Goal: Task Accomplishment & Management: Complete application form

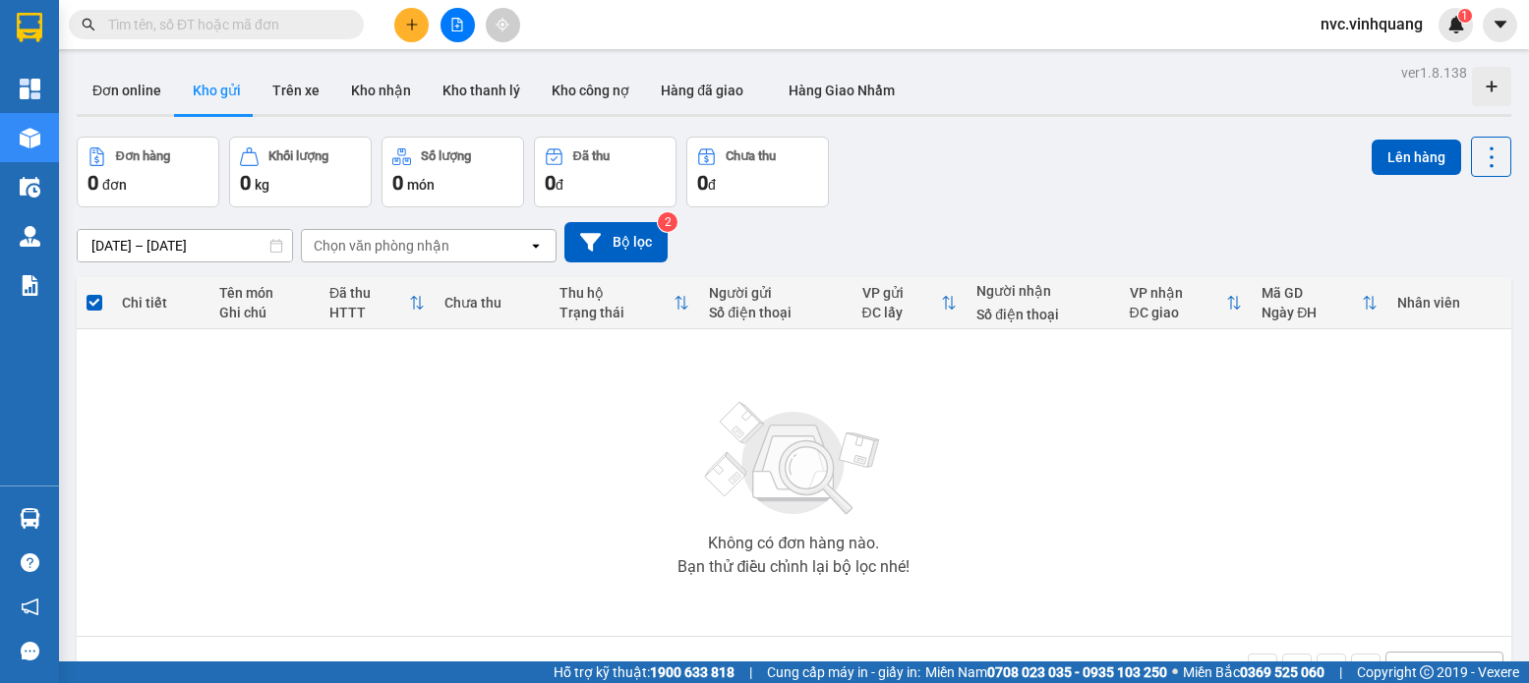
click at [400, 26] on button at bounding box center [411, 25] width 34 height 34
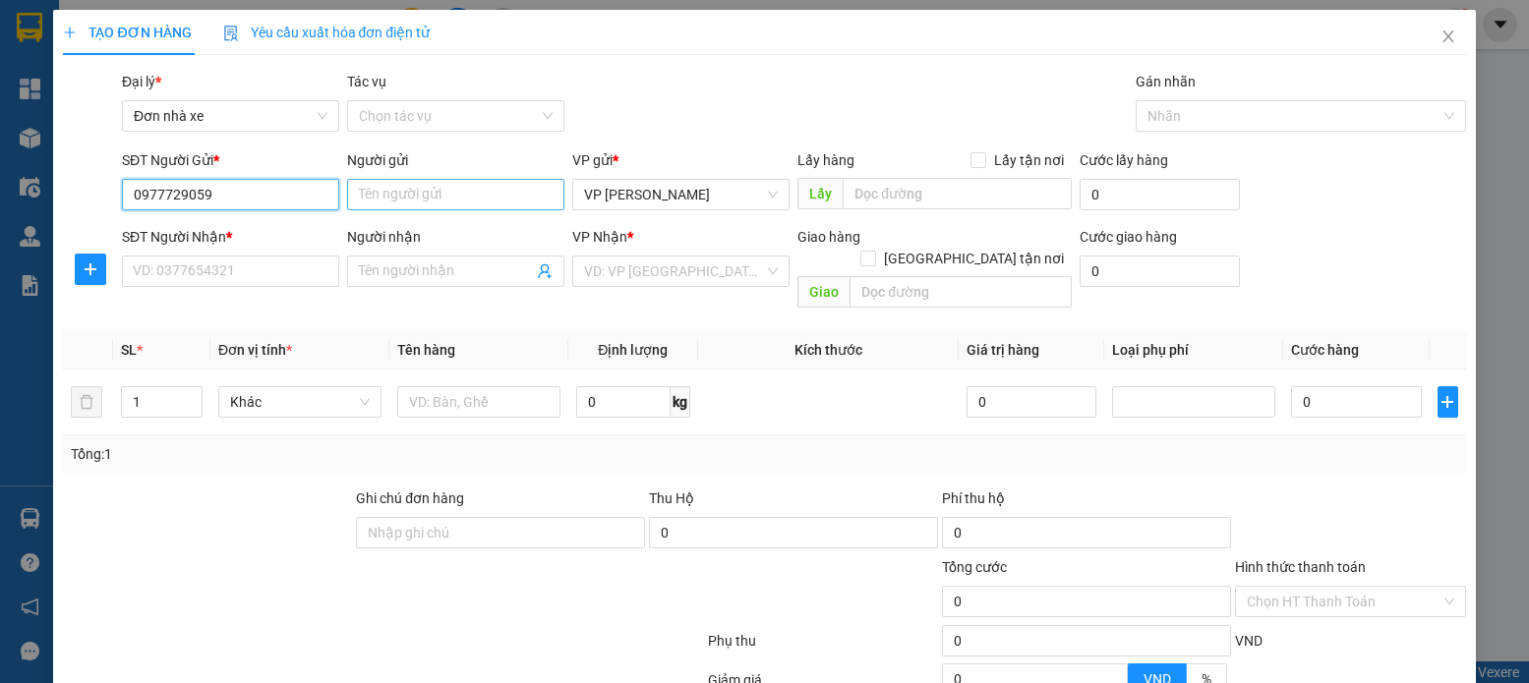
type input "0977729059"
click at [403, 202] on input "Người gửi" at bounding box center [455, 194] width 217 height 31
type input "[PERSON_NAME]"
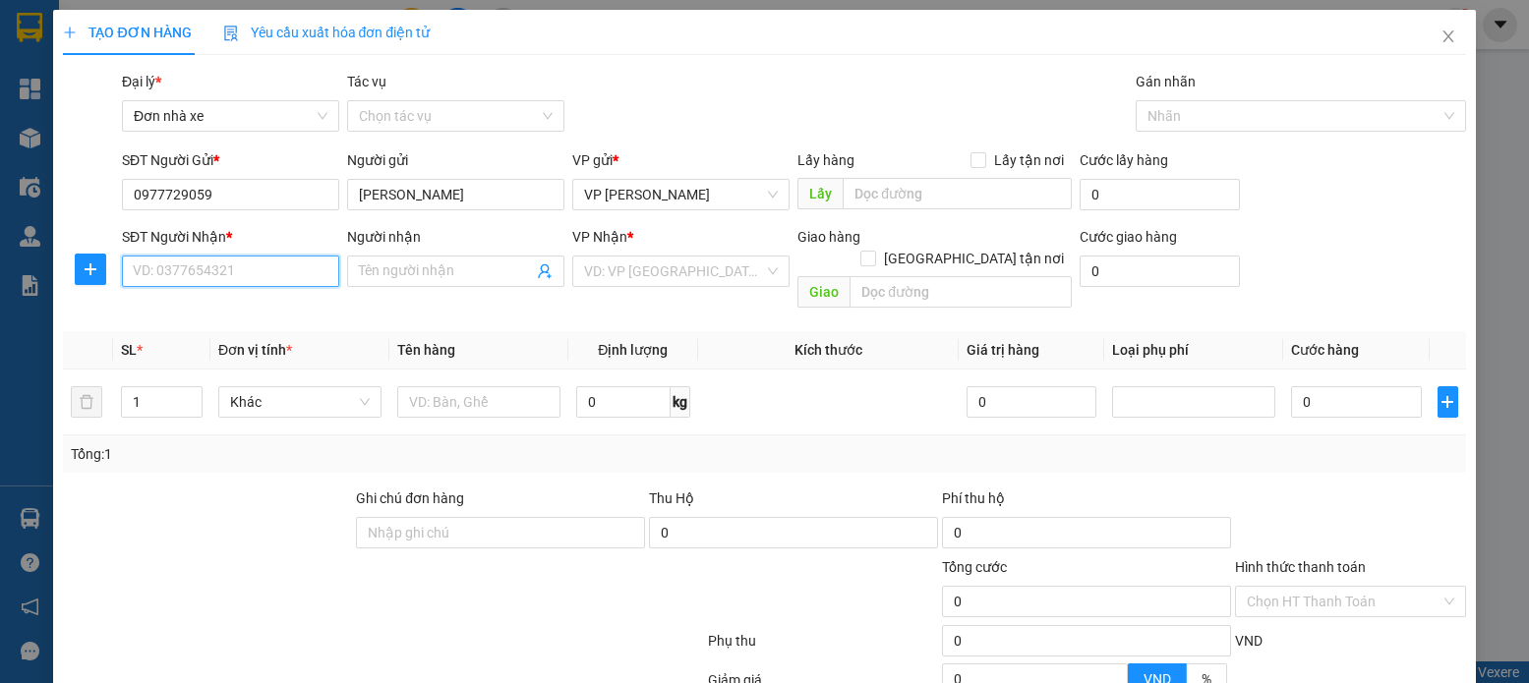
drag, startPoint x: 404, startPoint y: 198, endPoint x: 213, endPoint y: 269, distance: 203.8
click at [205, 271] on input "SĐT Người Nhận *" at bounding box center [230, 271] width 217 height 31
type input "0967886891"
click at [408, 273] on input "Người nhận" at bounding box center [446, 272] width 174 height 22
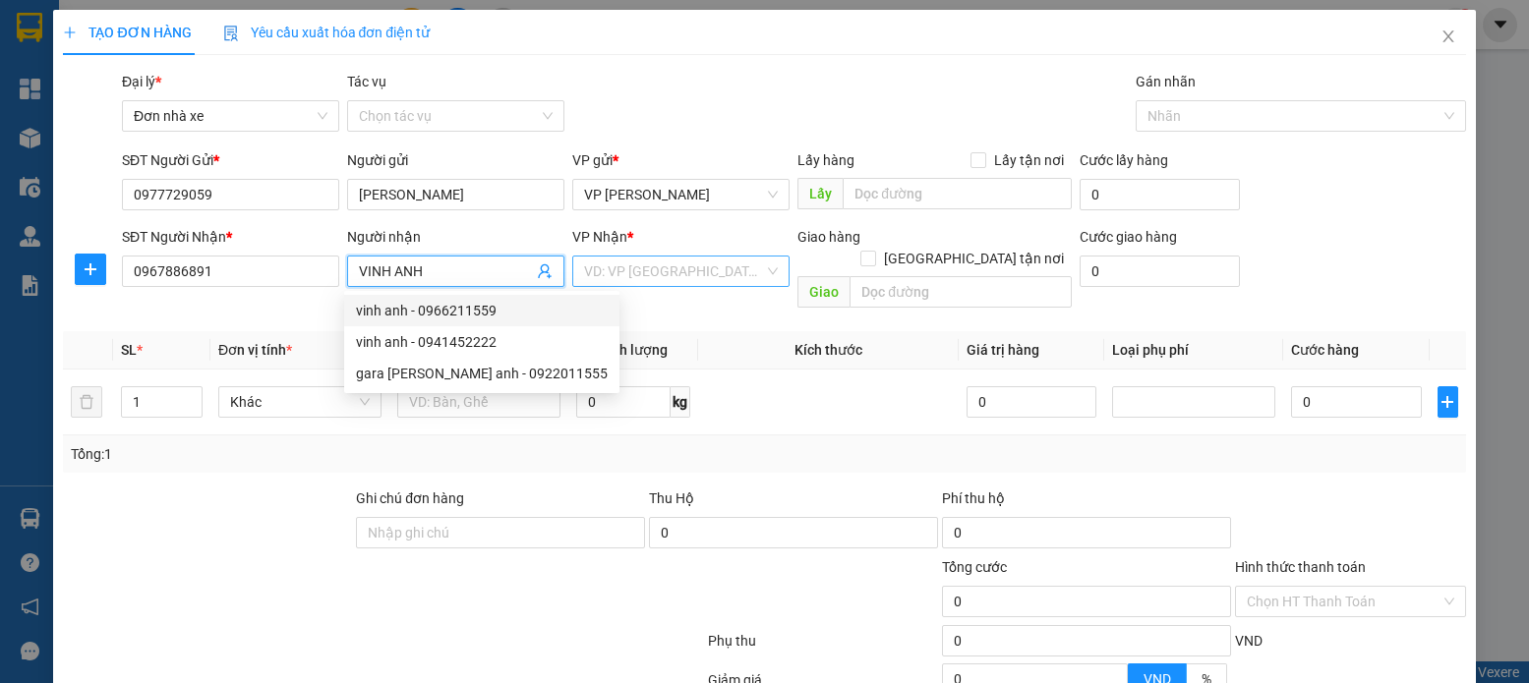
type input "VINH ANH"
click at [584, 283] on input "search" at bounding box center [674, 271] width 180 height 29
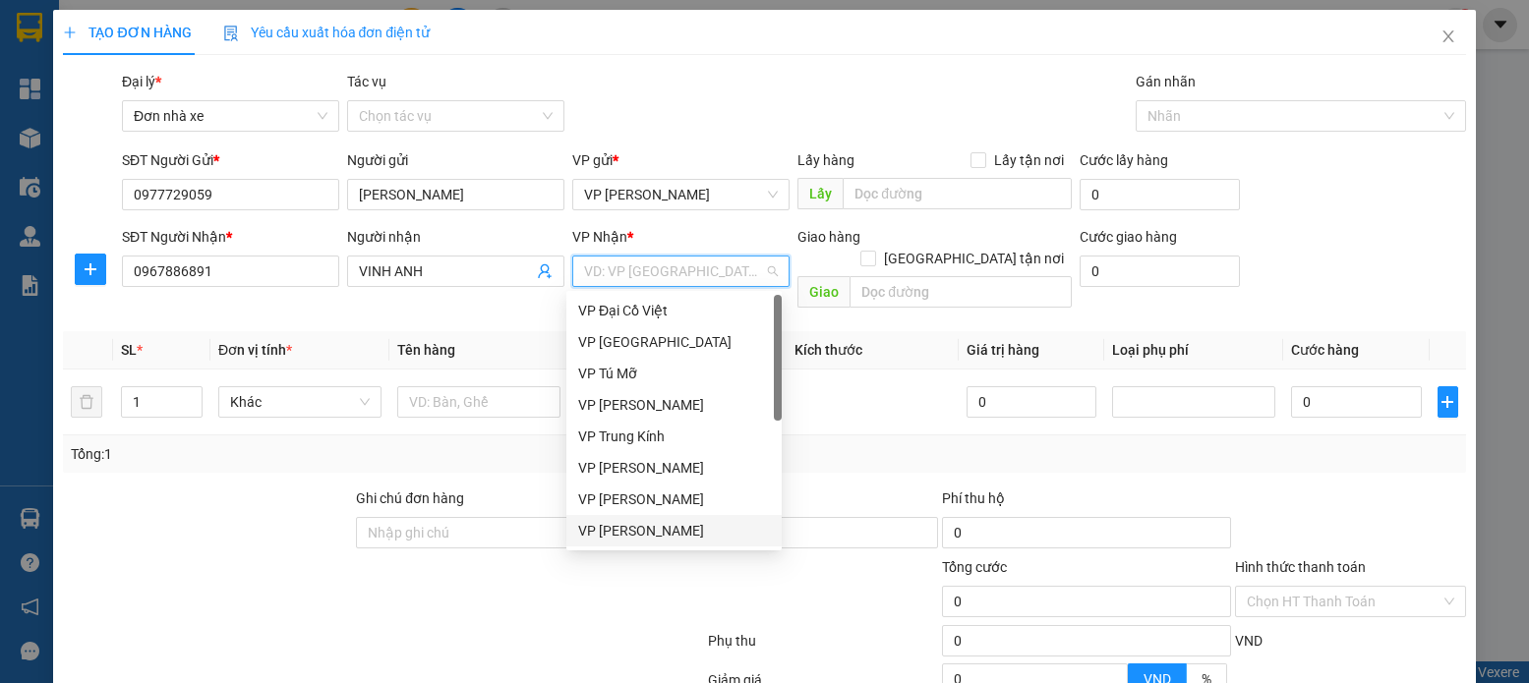
click at [672, 543] on div "VP [PERSON_NAME]" at bounding box center [673, 530] width 215 height 31
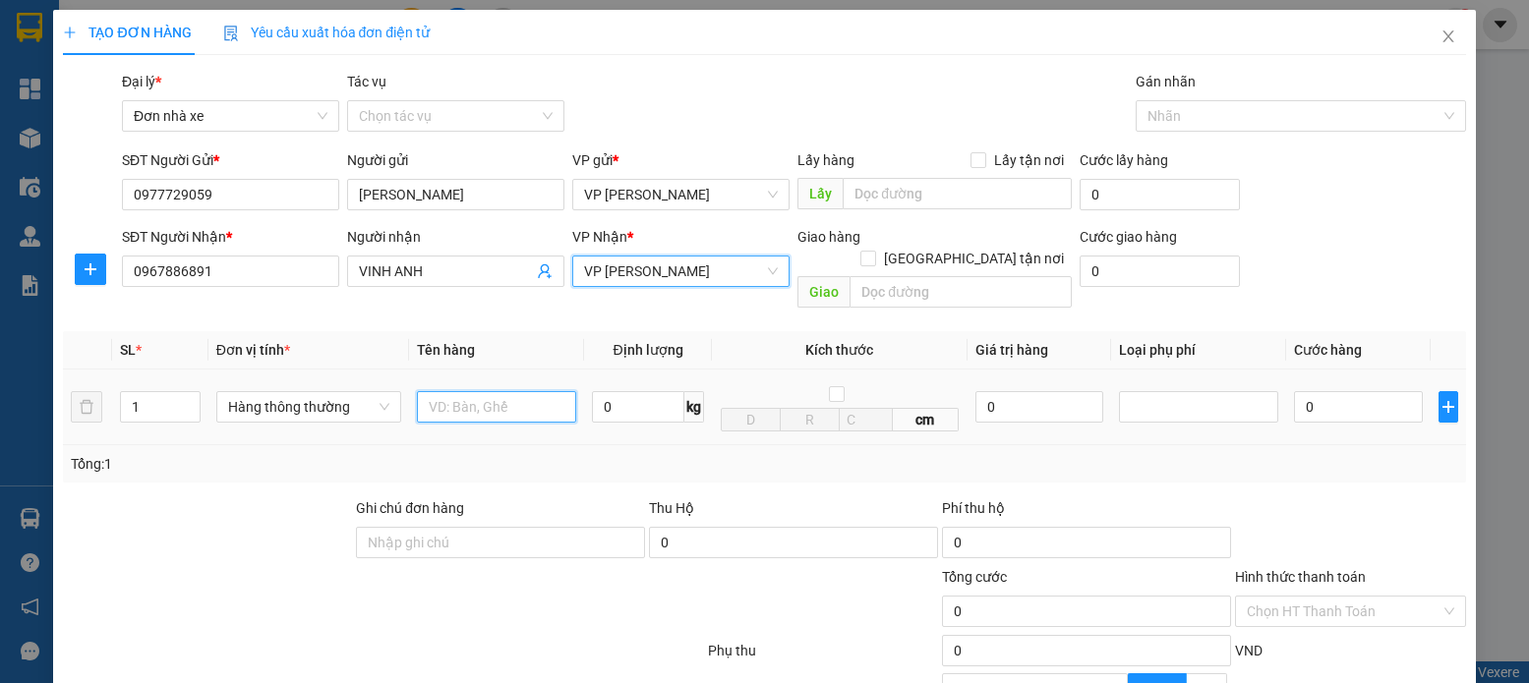
click at [491, 391] on input "text" at bounding box center [497, 406] width 160 height 31
type input "BỌC ĐEN PT"
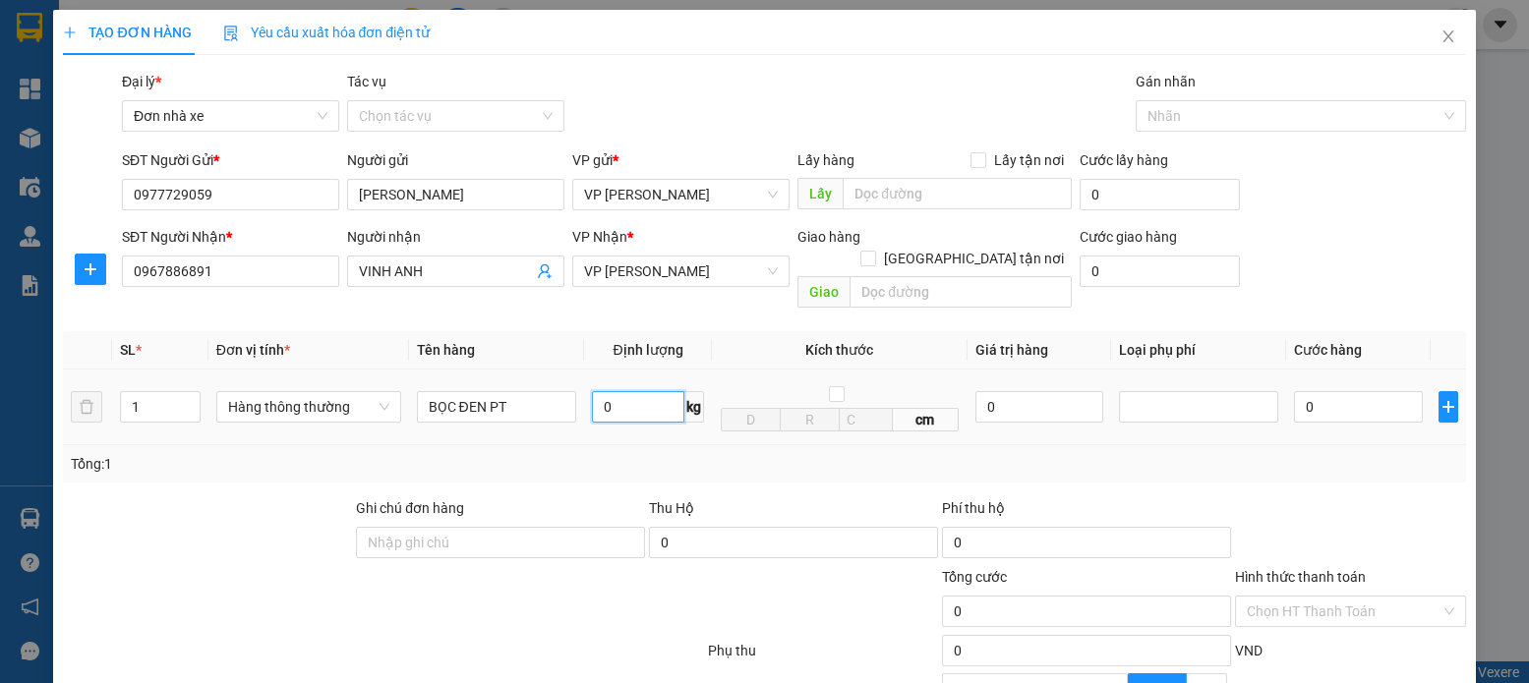
click at [623, 391] on input "0" at bounding box center [638, 406] width 92 height 31
type input "2"
click at [1320, 400] on input "0" at bounding box center [1358, 406] width 128 height 31
type input "30.000"
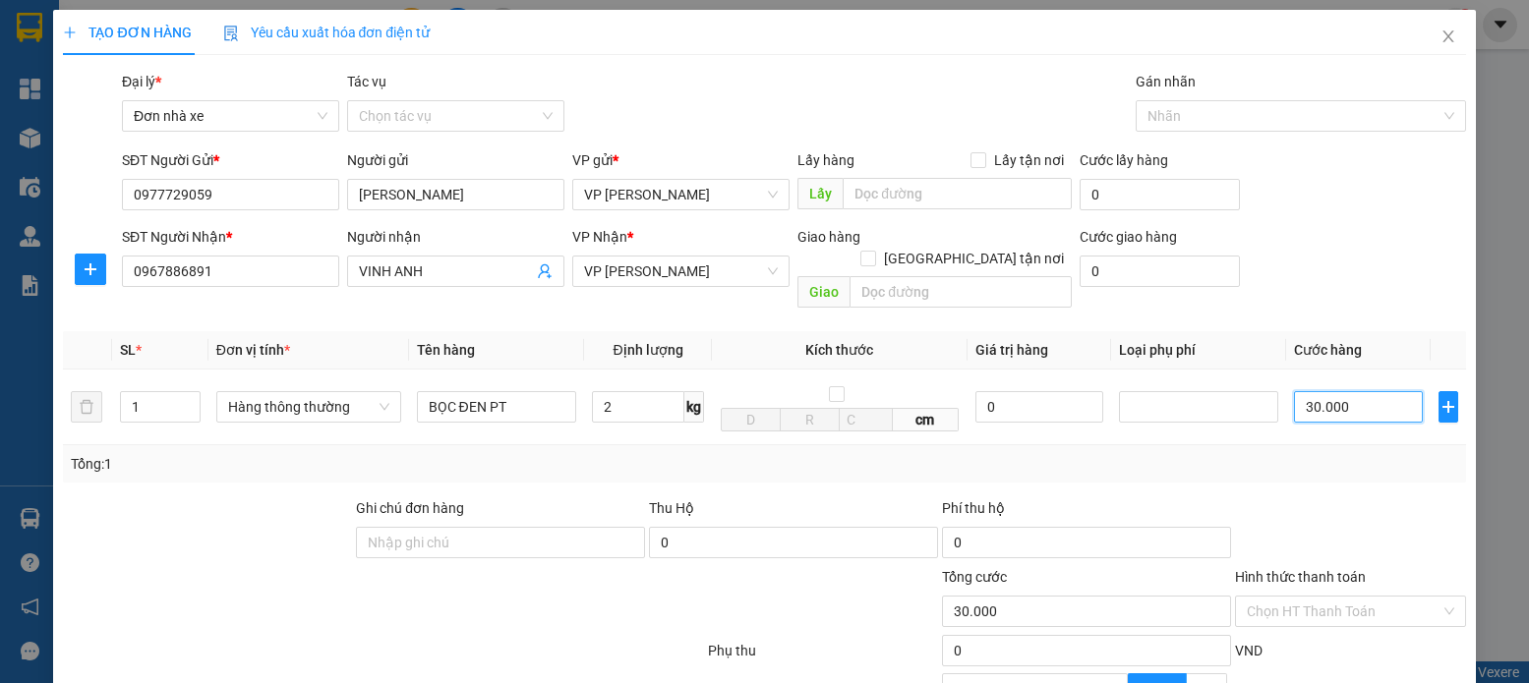
scroll to position [195, 0]
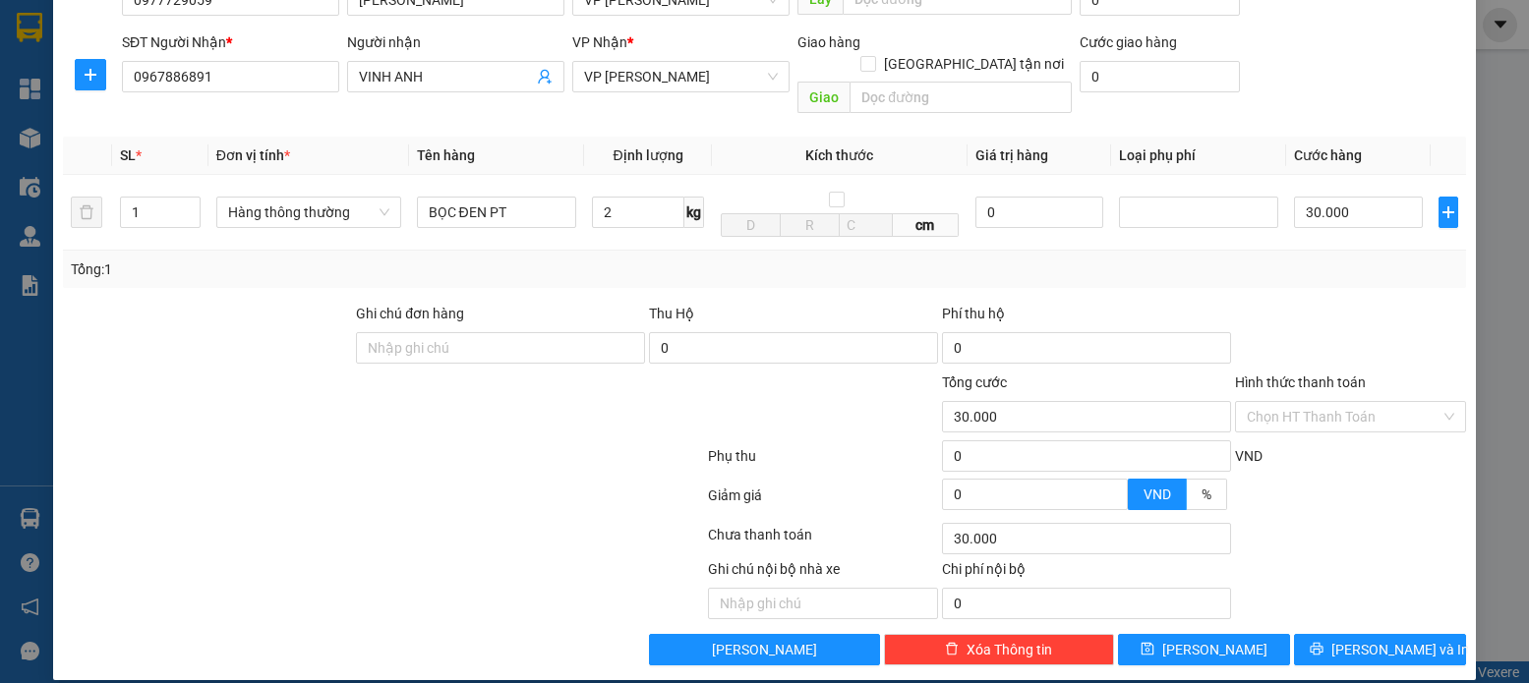
drag, startPoint x: 1300, startPoint y: 390, endPoint x: 1304, endPoint y: 373, distance: 18.1
click at [1303, 402] on input "Hình thức thanh toán" at bounding box center [1343, 416] width 193 height 29
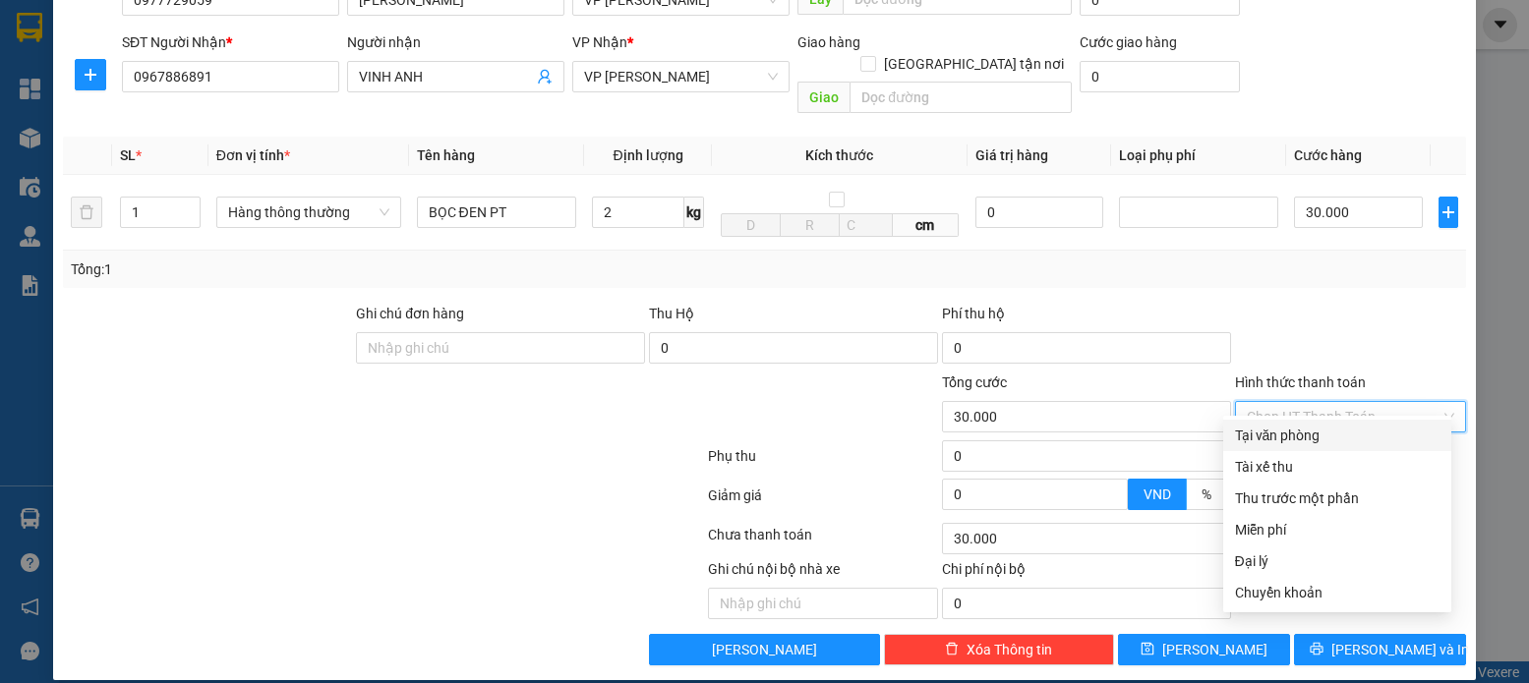
click at [1302, 440] on div "Tại văn phòng" at bounding box center [1337, 436] width 205 height 22
type input "0"
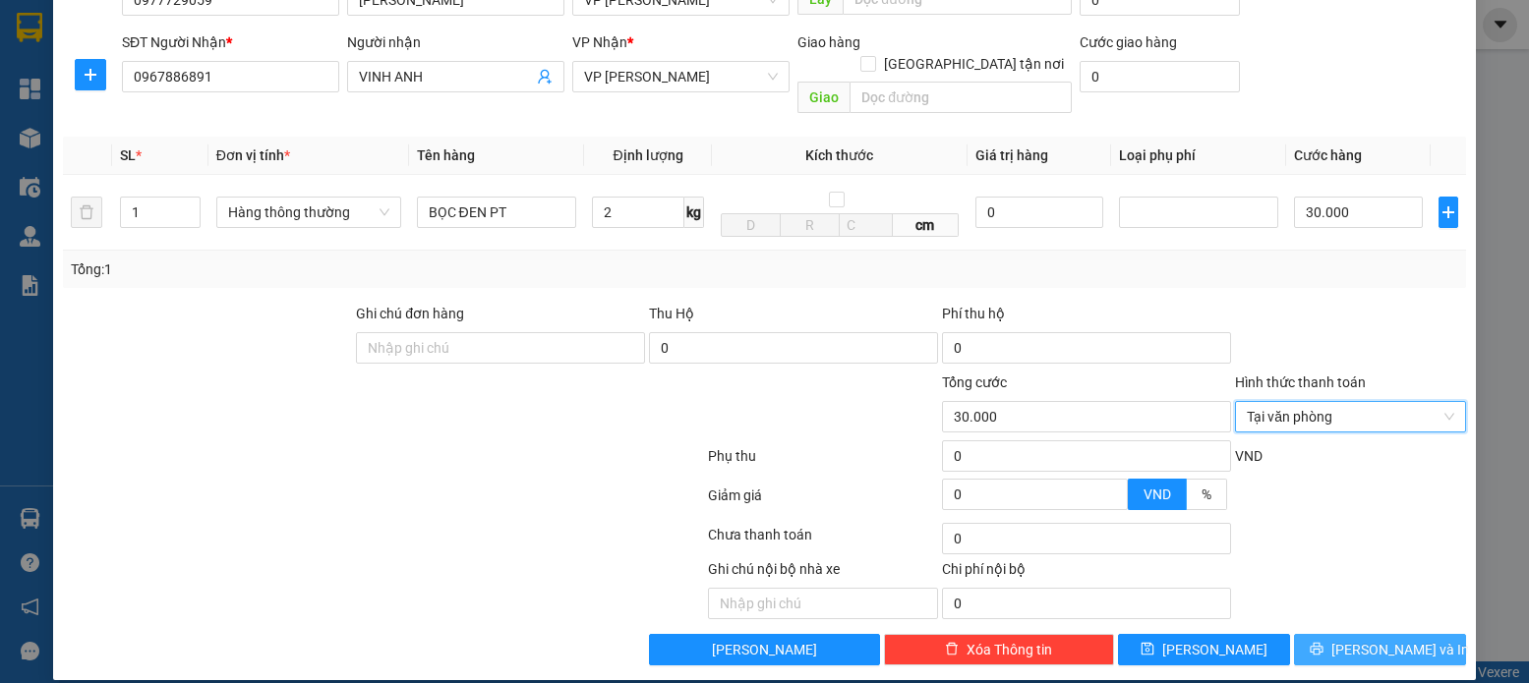
click at [1325, 634] on button "[PERSON_NAME] và In" at bounding box center [1380, 649] width 172 height 31
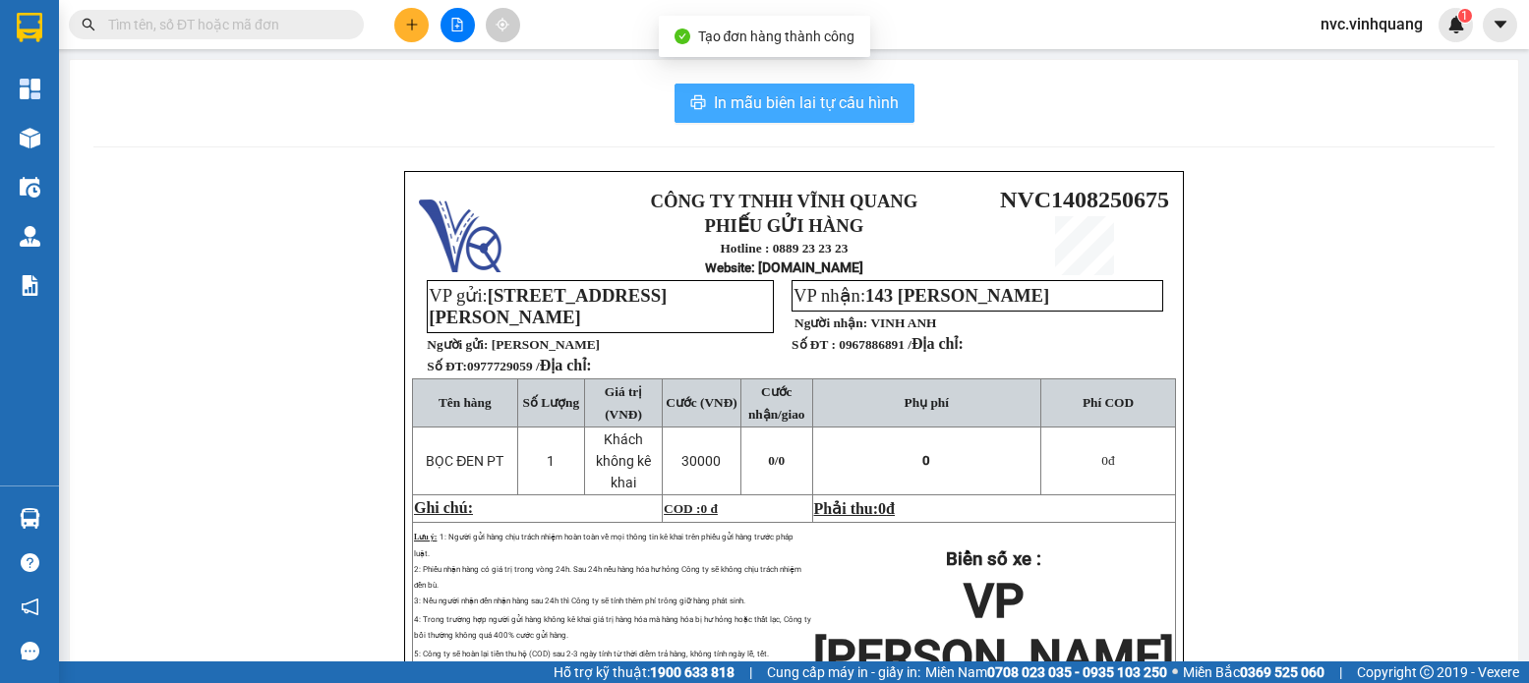
click at [801, 112] on span "In mẫu biên lai tự cấu hình" at bounding box center [806, 102] width 185 height 25
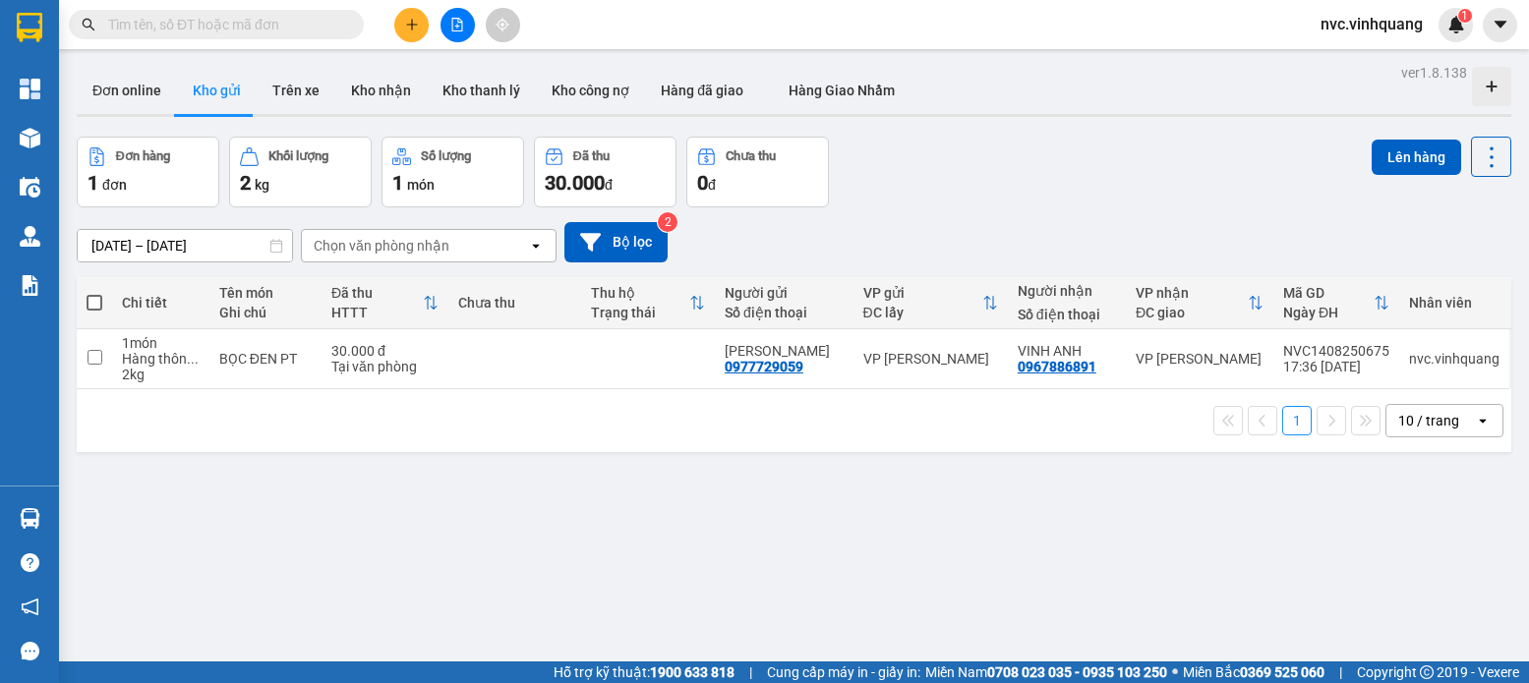
click at [1171, 176] on div "Đơn hàng 1 đơn Khối lượng 2 kg Số lượng 1 món Đã thu 30.000 đ Chưa thu 0 đ Lên …" at bounding box center [794, 172] width 1435 height 71
